Goal: Task Accomplishment & Management: Use online tool/utility

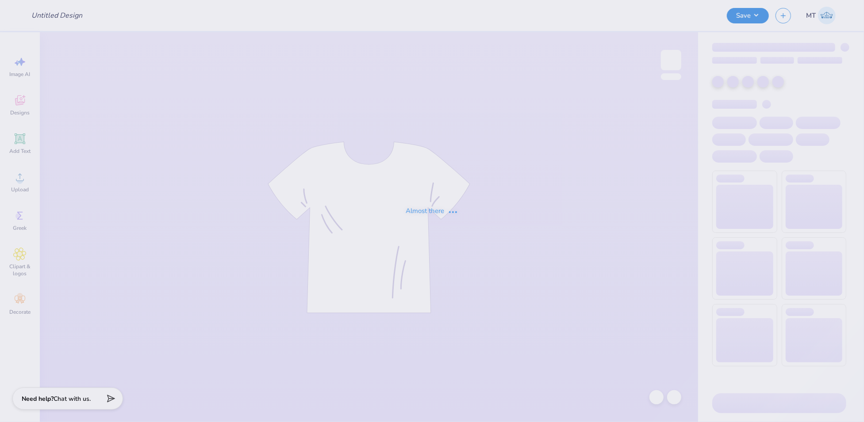
type input "FPS240533"
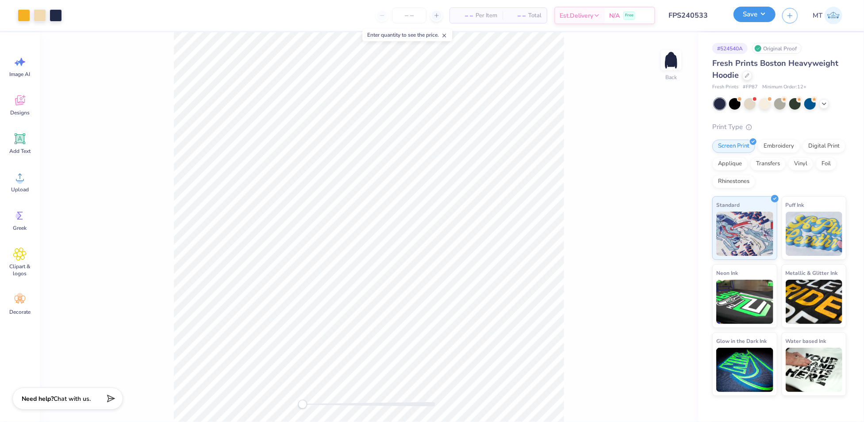
click at [772, 16] on button "Save" at bounding box center [754, 14] width 42 height 15
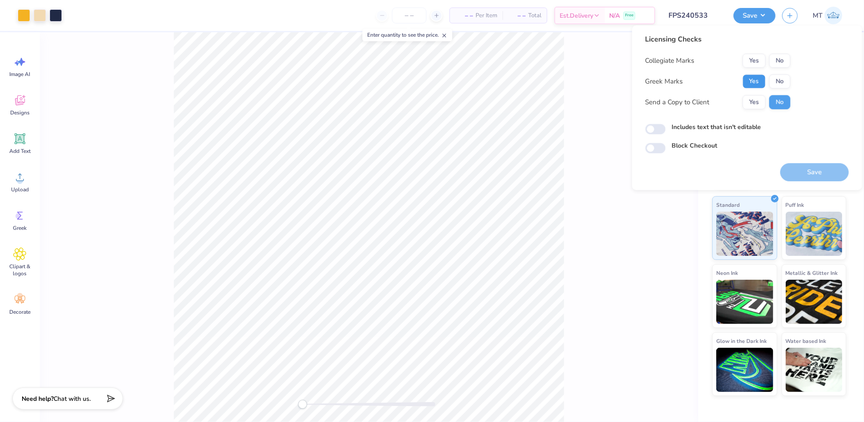
click at [752, 81] on button "Yes" at bounding box center [753, 81] width 23 height 14
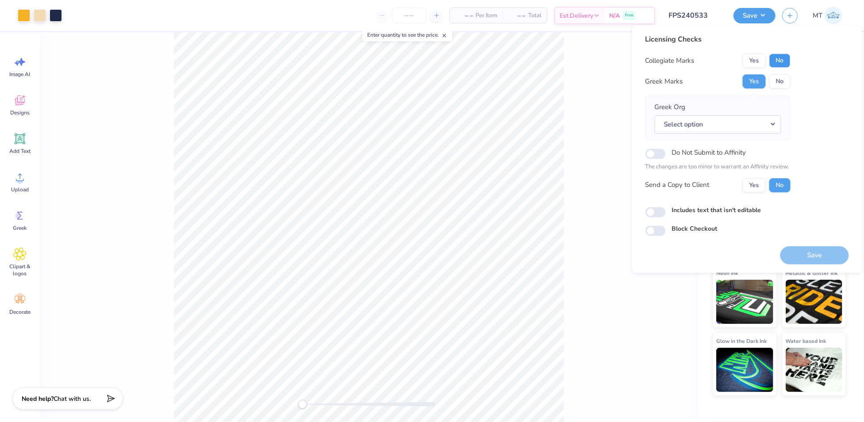
click at [777, 60] on button "No" at bounding box center [779, 61] width 21 height 14
click at [766, 136] on div "Greek Org Select option" at bounding box center [717, 117] width 145 height 45
click at [766, 127] on button "Select option" at bounding box center [717, 124] width 126 height 18
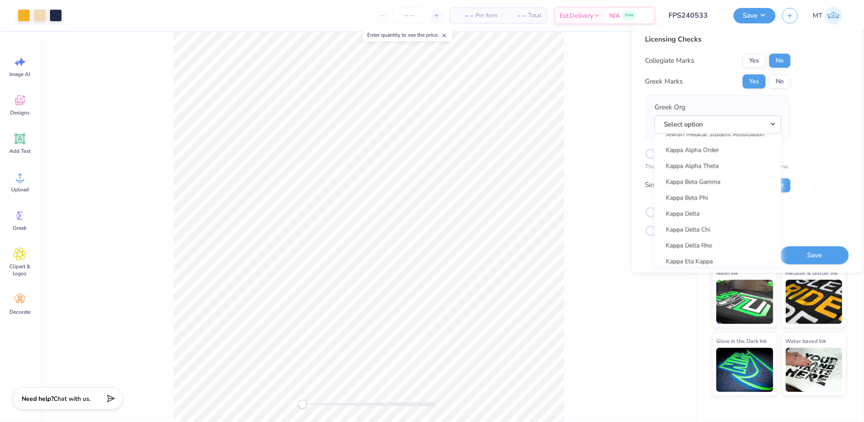
scroll to position [3762, 0]
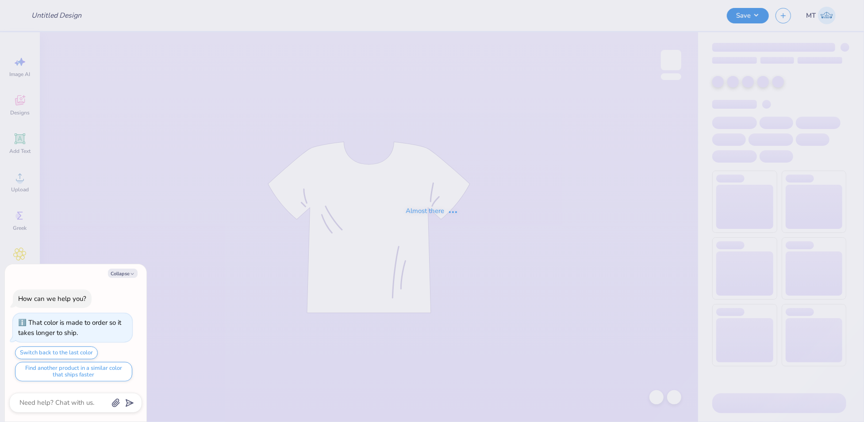
type textarea "x"
type input "FPS240534"
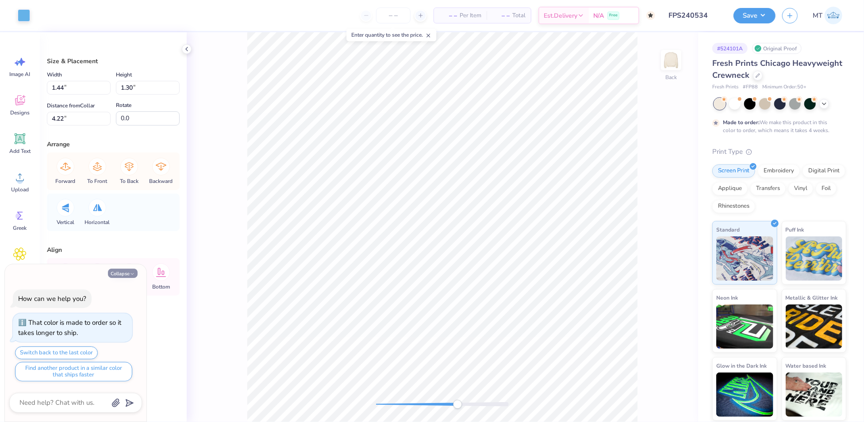
click at [133, 277] on button "Collapse" at bounding box center [123, 273] width 30 height 9
type textarea "x"
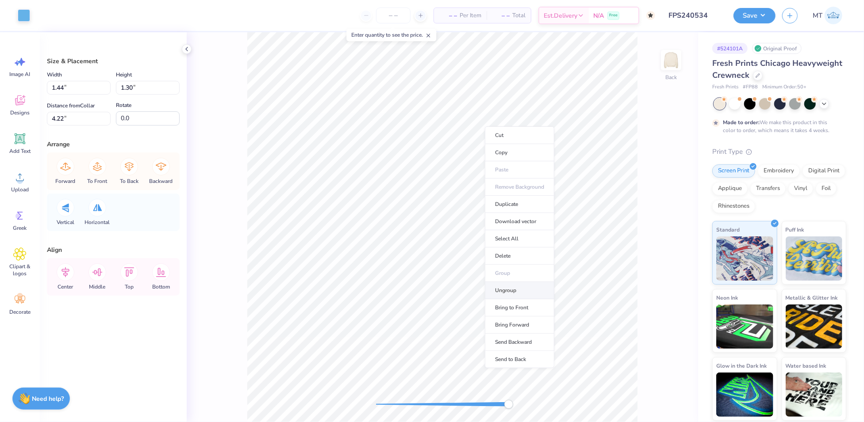
click at [524, 290] on li "Ungroup" at bounding box center [519, 290] width 69 height 17
type input "0.81"
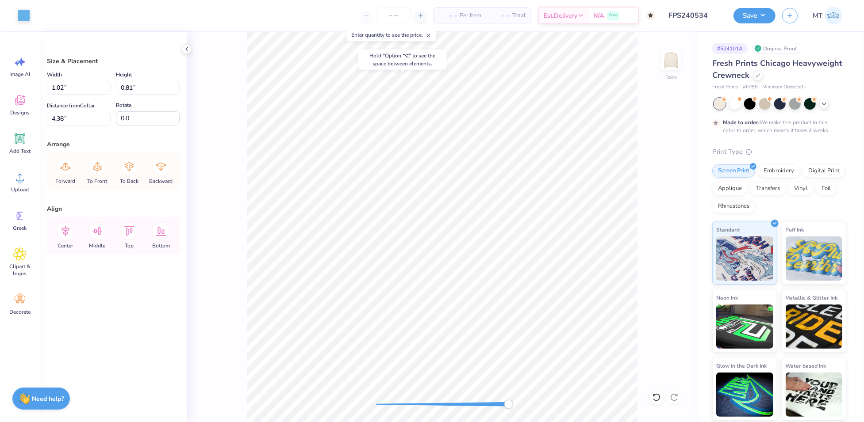
type input "4.38"
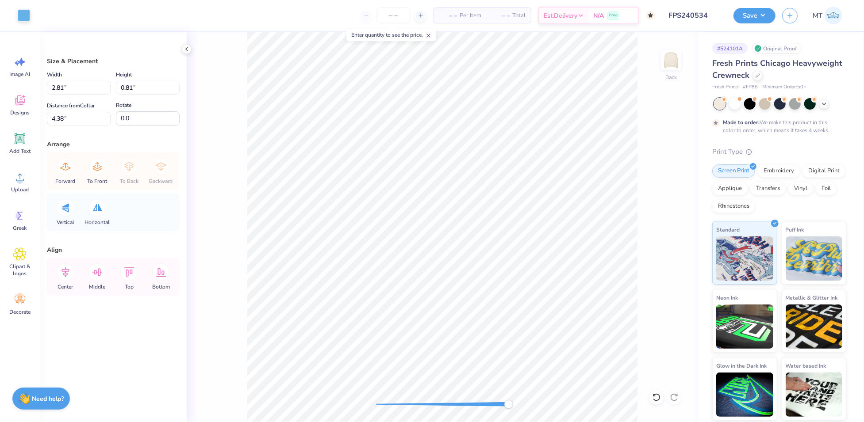
type input "2.81"
type input "3.41"
type input "3.82"
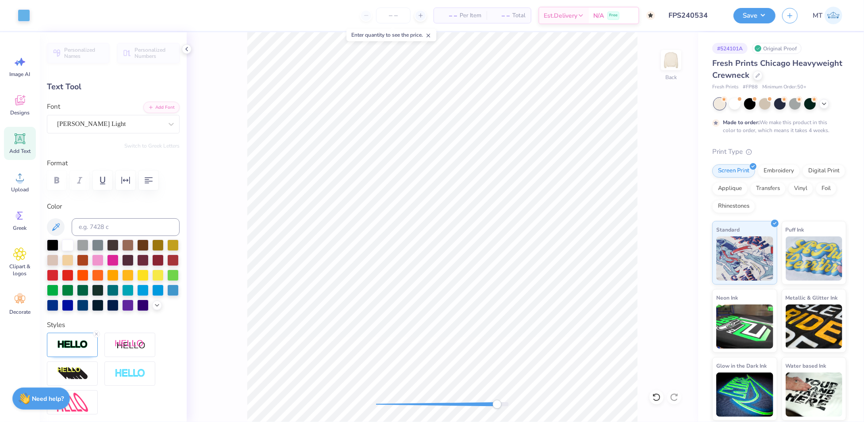
type input "1.84"
type input "0.32"
type input "5.66"
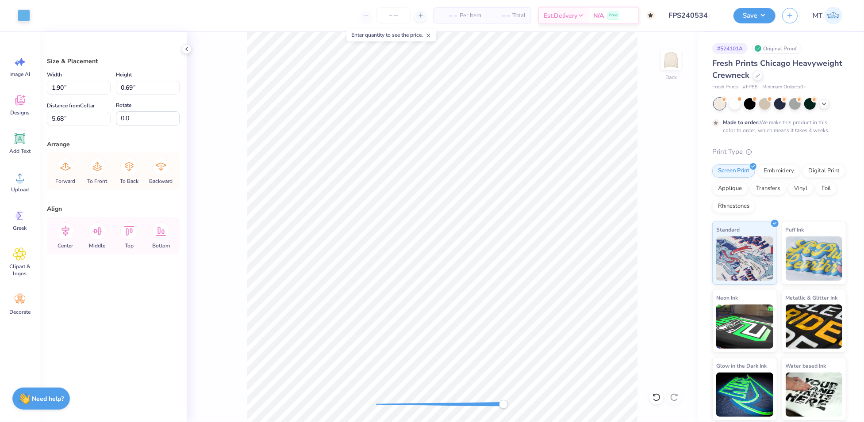
type input "5.60"
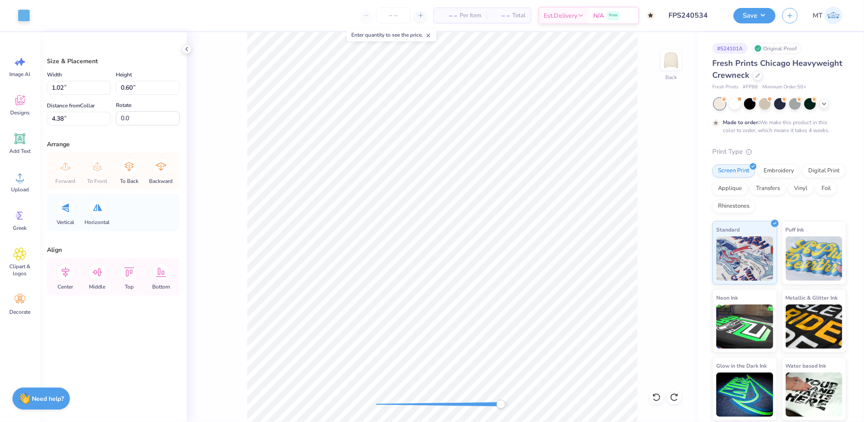
type input "1.44"
type input "1.30"
type input "4.22"
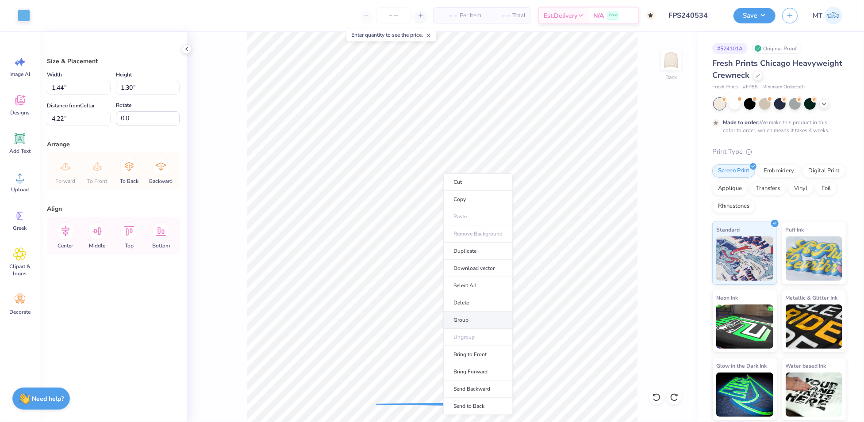
click at [475, 319] on li "Group" at bounding box center [477, 320] width 69 height 17
type input "4.37"
type input "1.44"
type input "1.30"
type input "4.22"
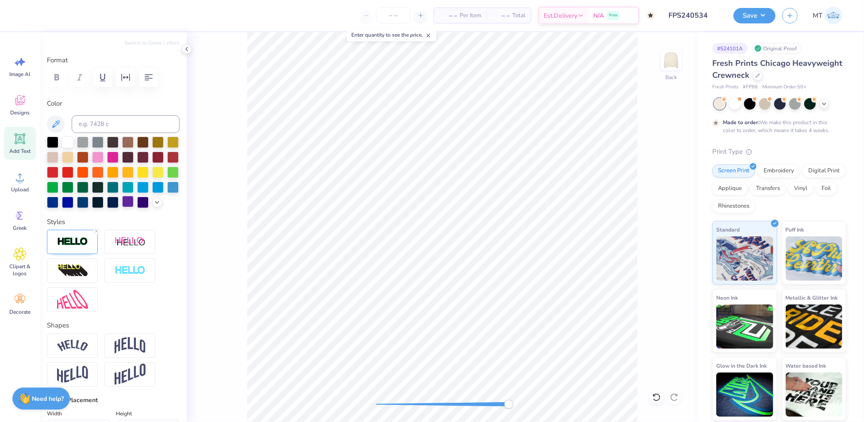
scroll to position [232, 0]
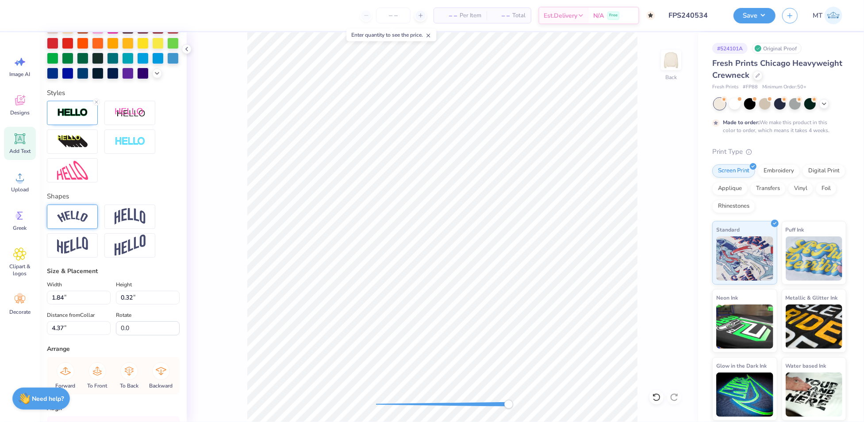
click at [75, 229] on div at bounding box center [72, 217] width 51 height 24
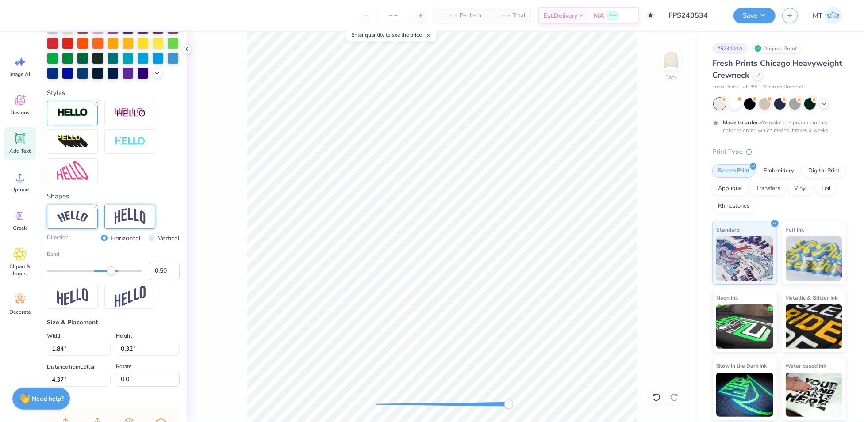
click at [106, 229] on div at bounding box center [129, 217] width 51 height 24
type input "0.10"
drag, startPoint x: 108, startPoint y: 287, endPoint x: 94, endPoint y: 286, distance: 14.2
click at [94, 276] on div "Accessibility label" at bounding box center [94, 271] width 9 height 9
type input "1.90"
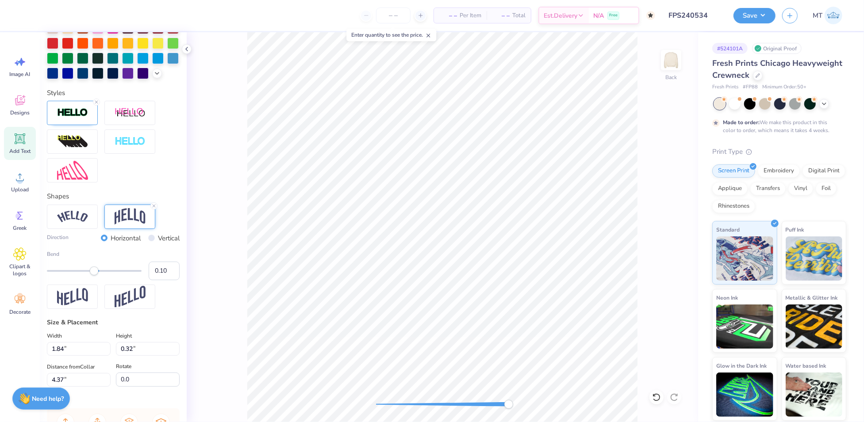
type input "0.29"
type input "4.77"
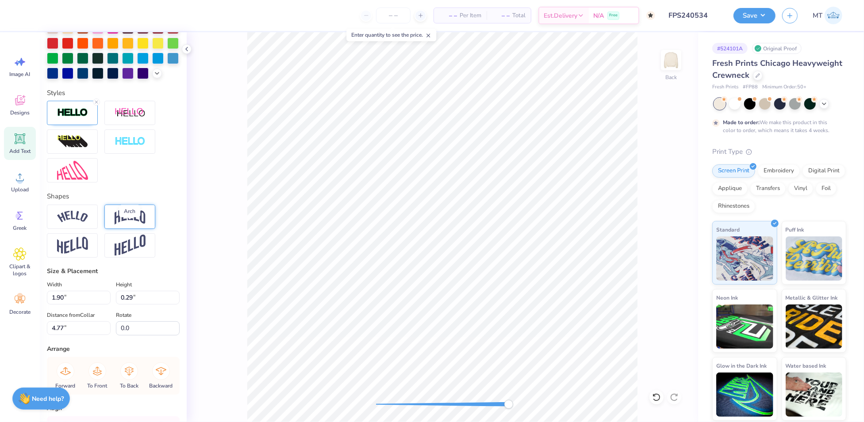
click at [126, 225] on img at bounding box center [130, 216] width 31 height 17
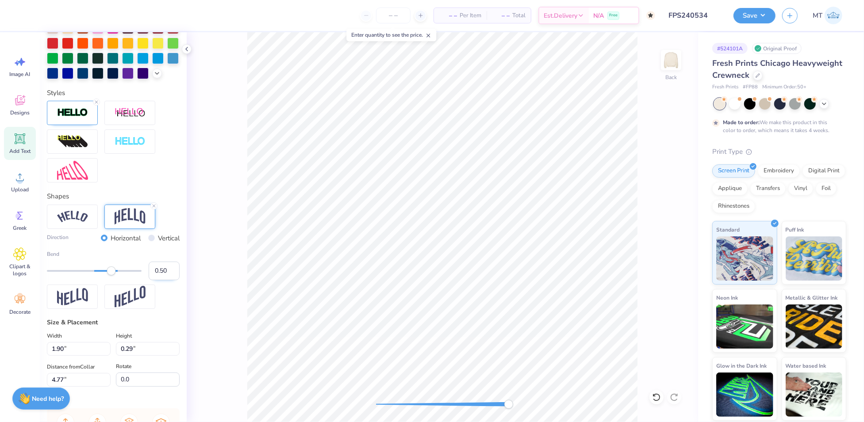
click at [157, 280] on input "0.50" at bounding box center [164, 271] width 31 height 19
type input "0.1"
type input "0.35"
type input "4.74"
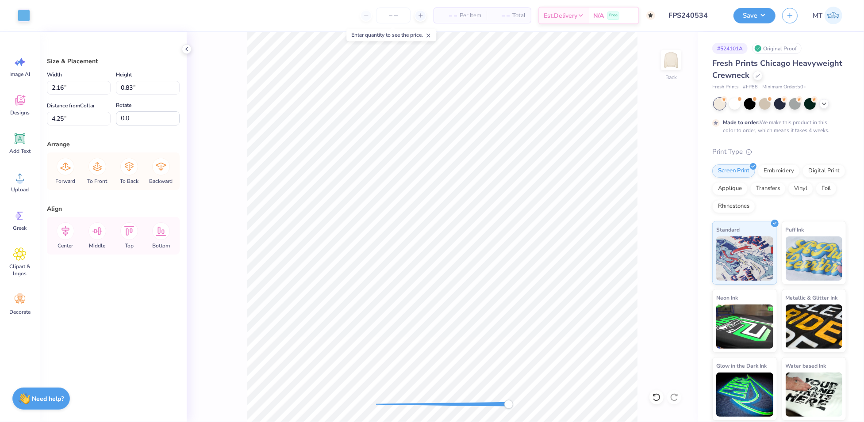
type input "2.16"
type input "0.83"
type input "4.27"
click at [409, 346] on li "Ungroup" at bounding box center [420, 344] width 69 height 17
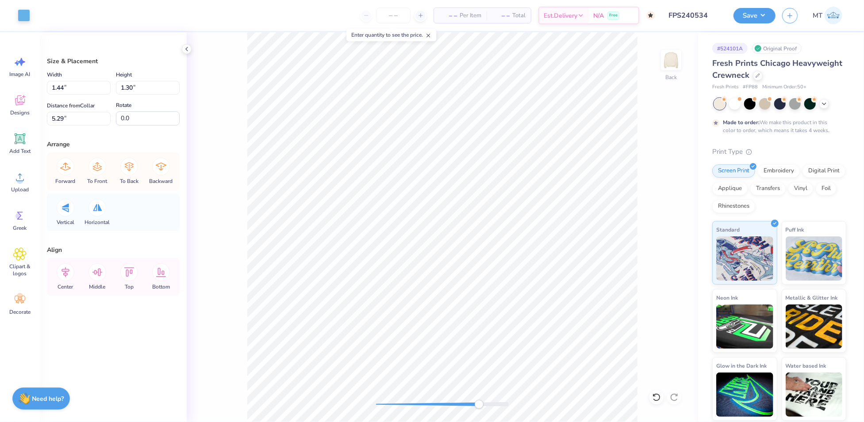
type input "1.25"
type input "1.12"
type input "5.47"
type input "1.44"
type input "1.30"
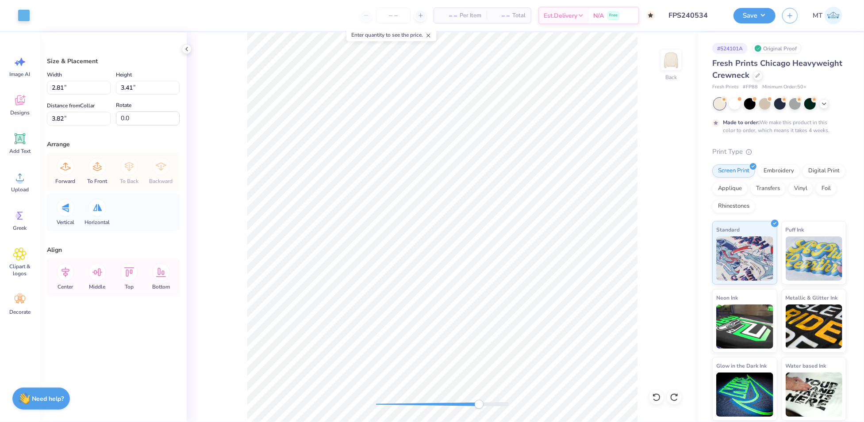
type input "5.29"
type input "1.40"
type input "1.26"
type input "5.33"
type input "1.35"
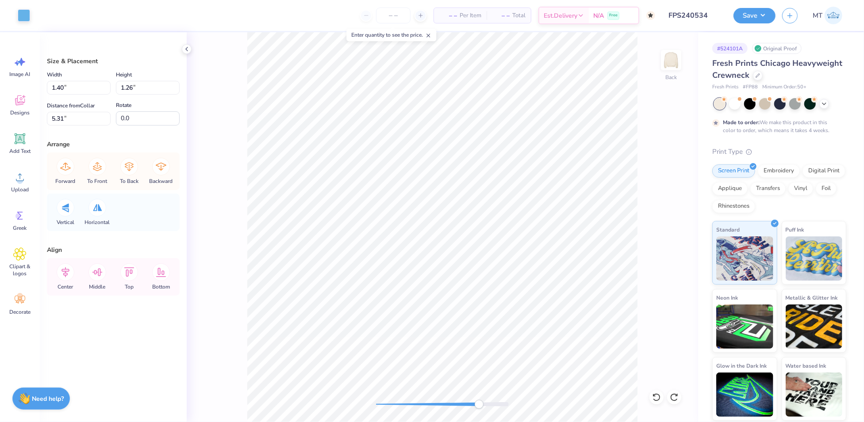
type input "1.21"
type input "5.34"
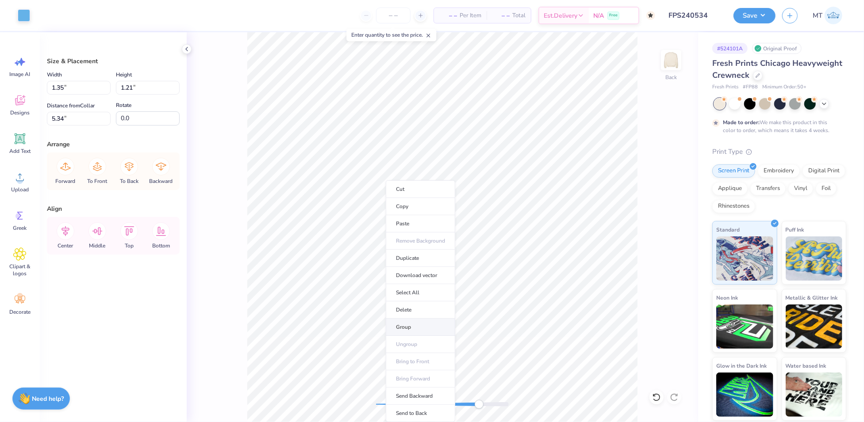
click at [417, 330] on li "Group" at bounding box center [420, 327] width 69 height 17
type input "1.50"
type input "1.35"
type input "5.20"
type input "4.33"
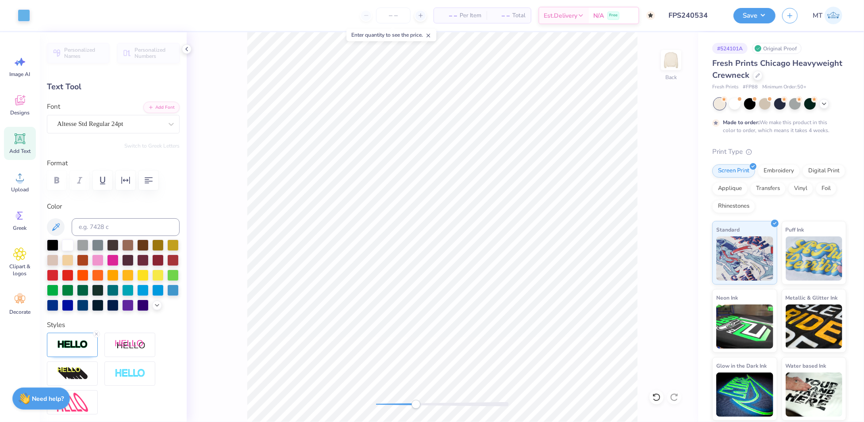
type input "2.87"
type input "4.77"
type input "1.16"
type input "3.00"
click at [84, 350] on img at bounding box center [72, 345] width 31 height 10
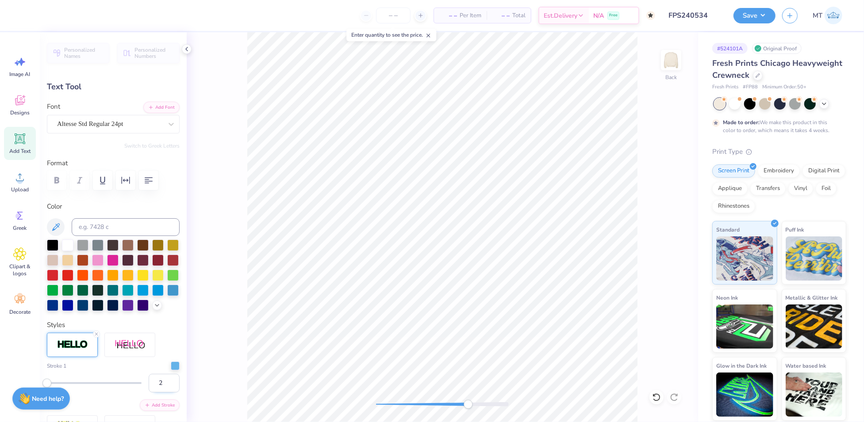
type input "2"
click at [166, 393] on input "2" at bounding box center [164, 383] width 31 height 19
type input "4.78"
type input "1.17"
type input "4.54"
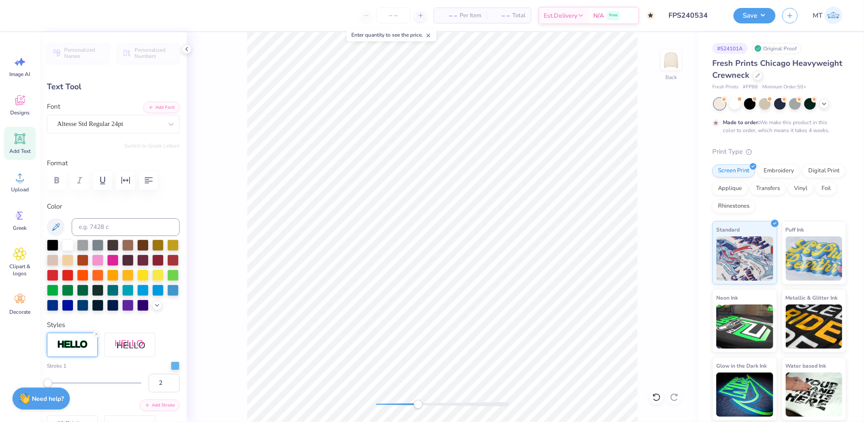
type input "1.11"
type input "3.05"
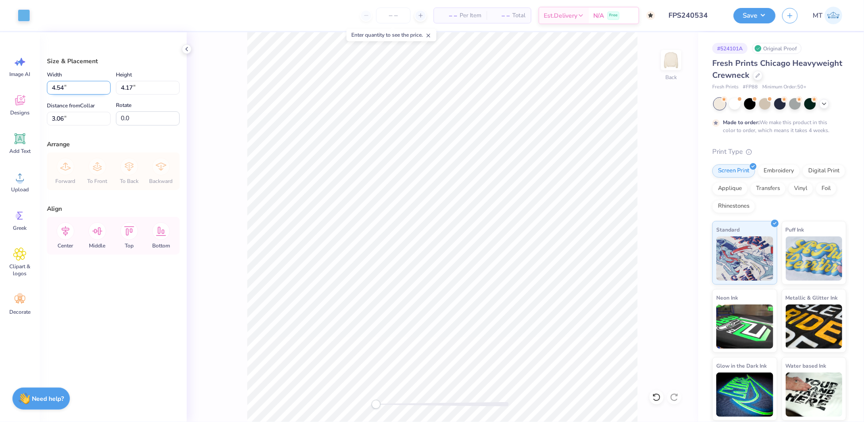
click at [73, 85] on input "4.54" at bounding box center [79, 88] width 64 height 14
type input "4.50"
type input "4.13"
type input "3.08"
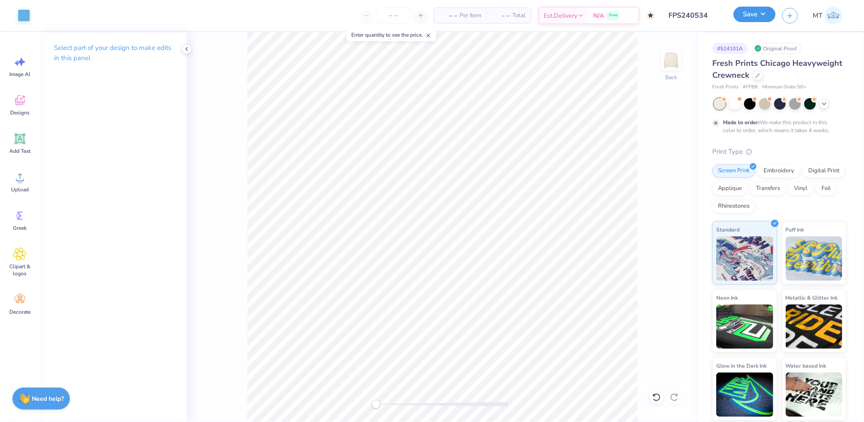
click at [755, 11] on button "Save" at bounding box center [754, 14] width 42 height 15
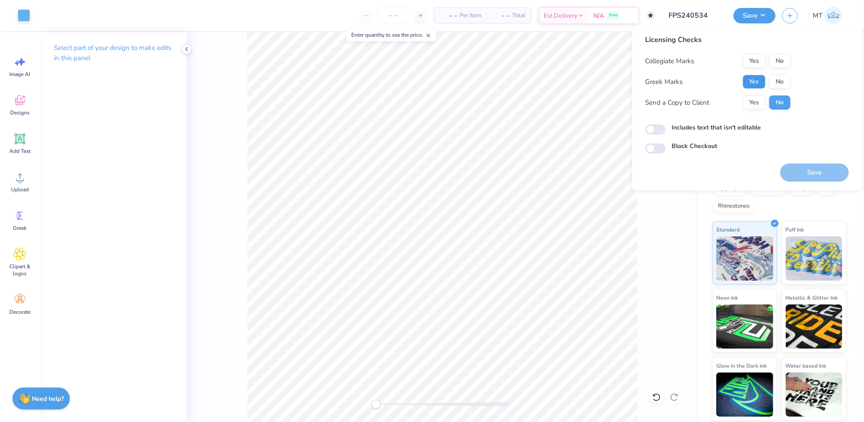
click at [757, 79] on button "Yes" at bounding box center [753, 82] width 23 height 14
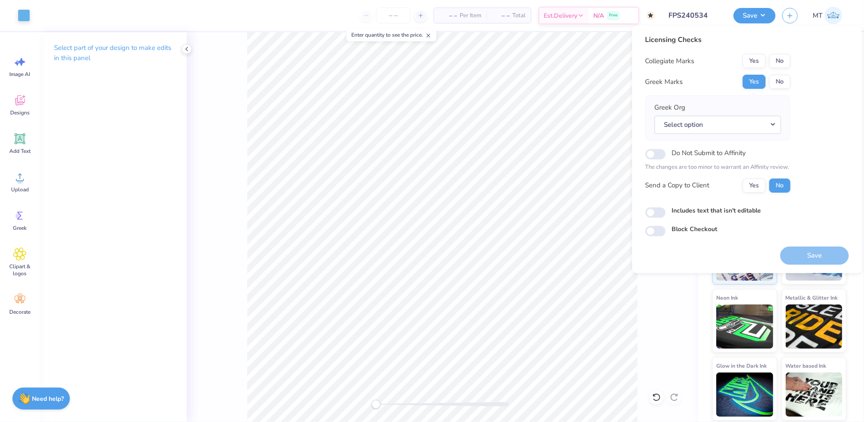
click at [790, 63] on div "Licensing Checks Collegiate Marks Yes No Greek Marks Yes No Greek Org Select op…" at bounding box center [746, 135] width 203 height 202
click at [781, 60] on button "No" at bounding box center [779, 61] width 21 height 14
click at [774, 122] on button "Select option" at bounding box center [717, 125] width 126 height 18
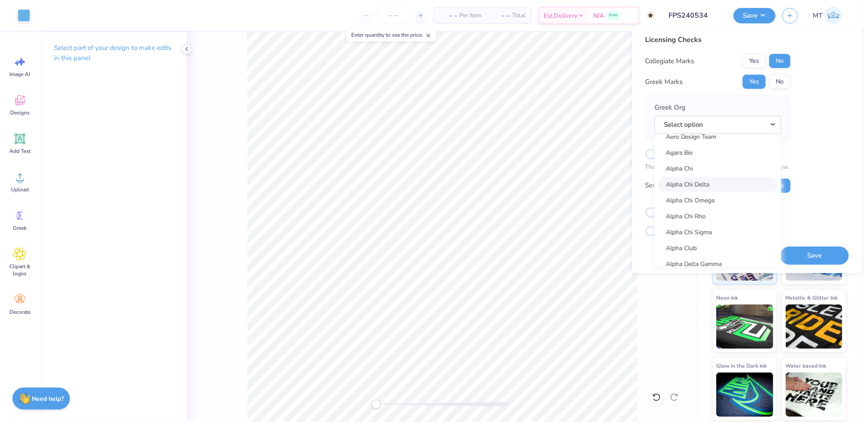
scroll to position [166, 0]
click at [712, 203] on link "Alpha Delta Pi" at bounding box center [717, 202] width 119 height 15
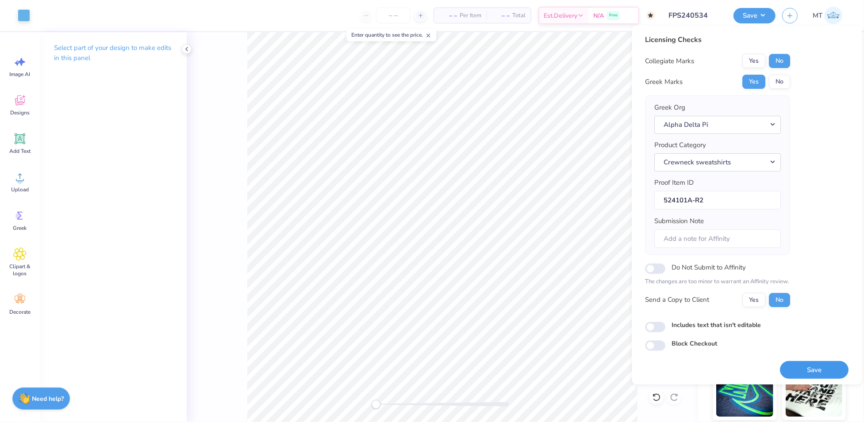
click at [801, 371] on button "Save" at bounding box center [814, 370] width 69 height 18
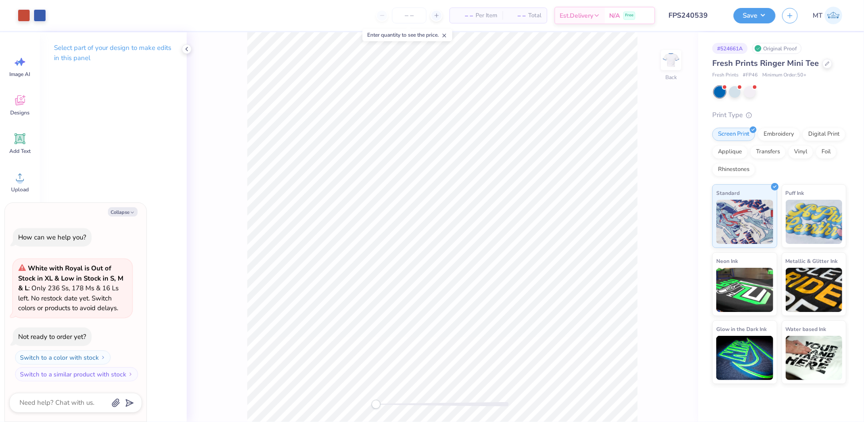
type textarea "x"
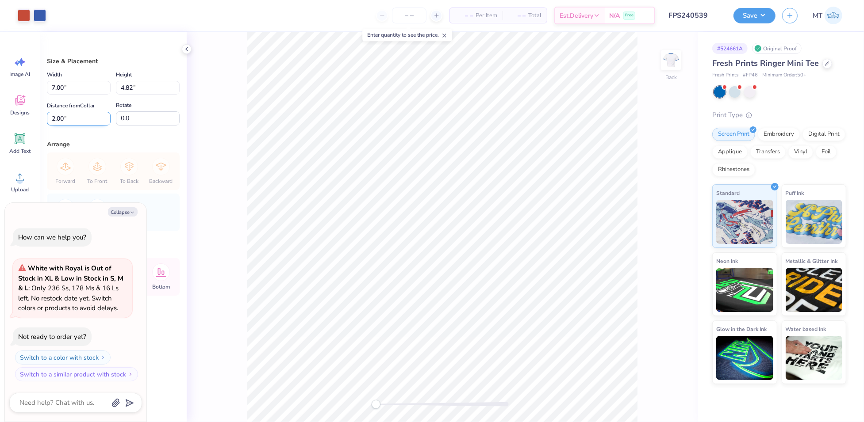
click at [63, 117] on input "2.00" at bounding box center [79, 119] width 64 height 14
type input "1"
type textarea "x"
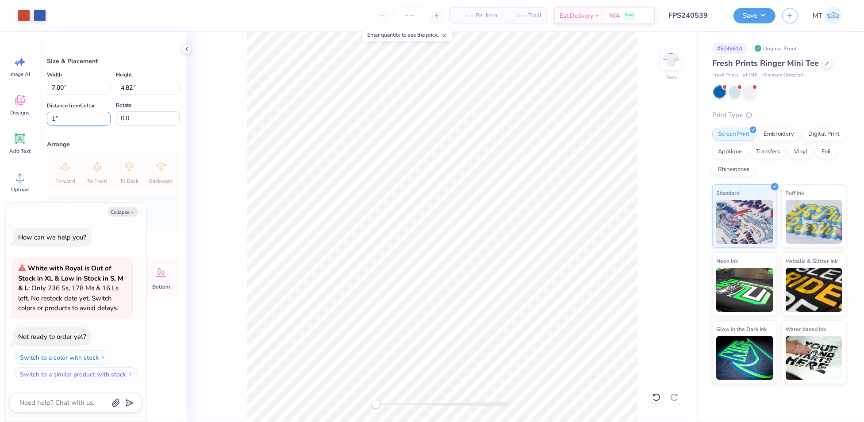
click at [80, 124] on input "1" at bounding box center [79, 119] width 64 height 14
type input "1.5"
click at [502, 344] on li "Ungroup" at bounding box center [496, 344] width 69 height 17
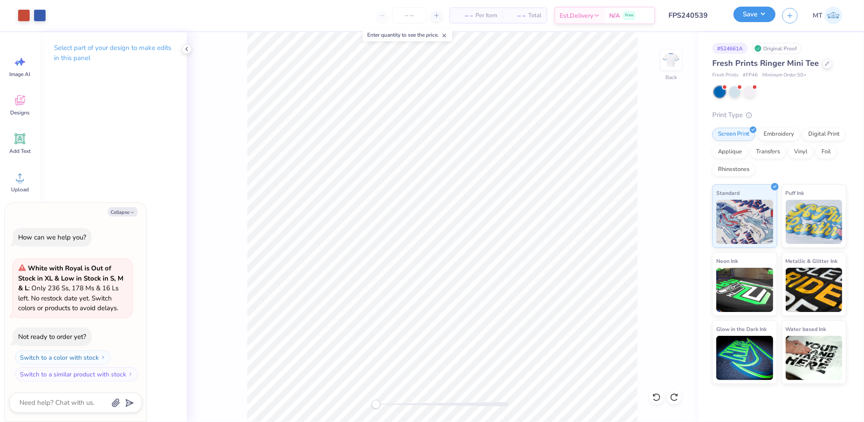
click at [756, 17] on button "Save" at bounding box center [754, 14] width 42 height 15
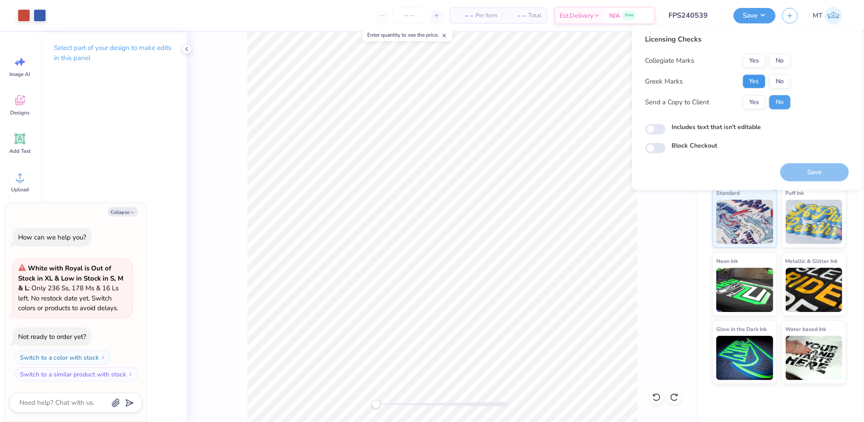
click at [762, 84] on button "Yes" at bounding box center [753, 81] width 23 height 14
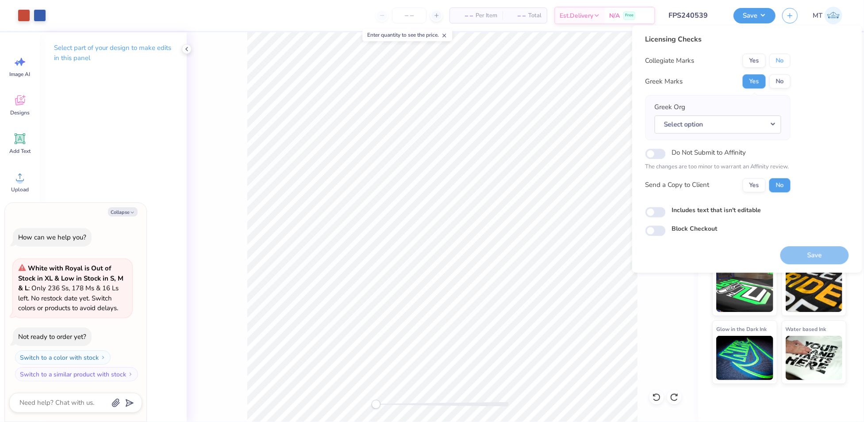
click at [784, 56] on button "No" at bounding box center [779, 61] width 21 height 14
click at [770, 126] on button "Select option" at bounding box center [717, 124] width 126 height 18
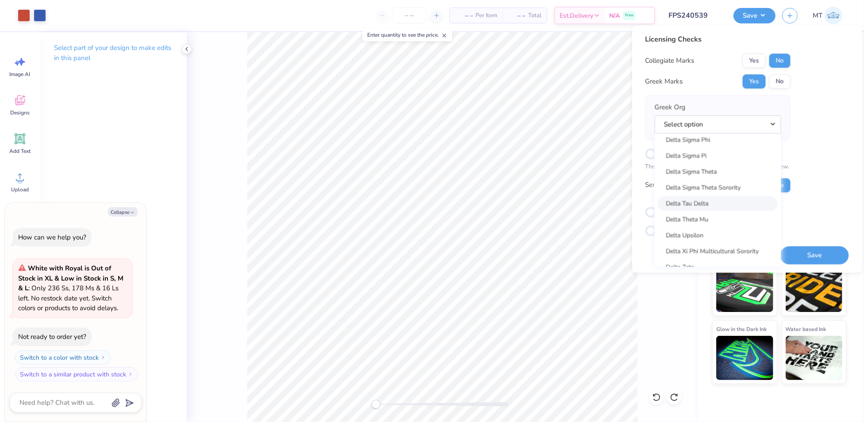
scroll to position [2331, 0]
click at [715, 218] on link "Delta Zeta" at bounding box center [717, 217] width 119 height 15
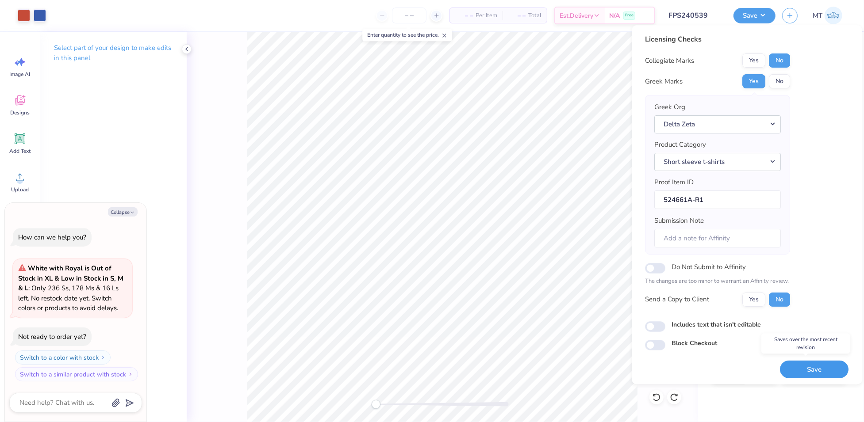
click at [811, 370] on button "Save" at bounding box center [814, 370] width 69 height 18
type textarea "x"
